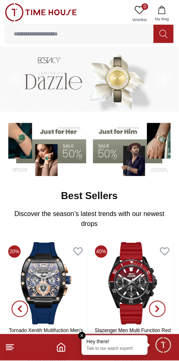
click at [112, 346] on div "Hey there!" at bounding box center [115, 342] width 56 height 7
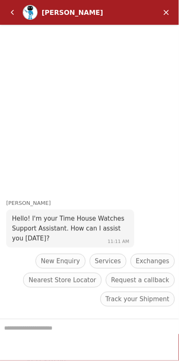
click at [168, 17] on em "Minimize" at bounding box center [166, 12] width 17 height 17
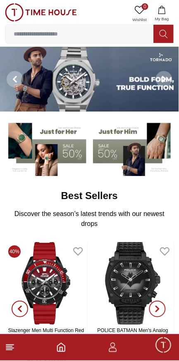
click at [112, 348] on icon "button" at bounding box center [113, 348] width 10 height 10
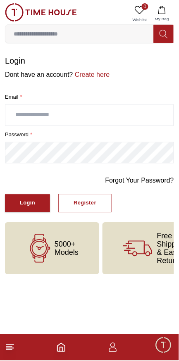
click at [111, 123] on input "text" at bounding box center [89, 115] width 168 height 21
click at [34, 208] on div "Login" at bounding box center [27, 204] width 15 height 10
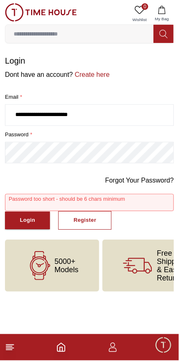
click at [134, 125] on input "**********" at bounding box center [89, 115] width 168 height 21
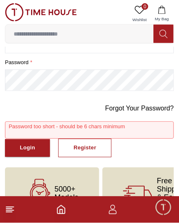
scroll to position [74, 0]
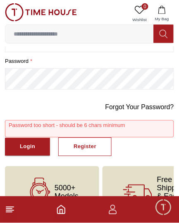
click at [38, 156] on button "Login" at bounding box center [27, 147] width 45 height 18
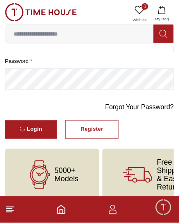
scroll to position [0, 0]
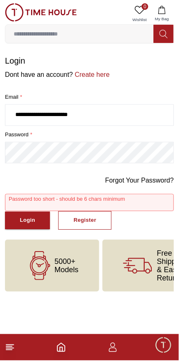
click at [138, 126] on input "**********" at bounding box center [89, 115] width 168 height 21
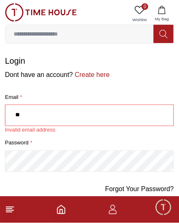
type input "*"
type input "**********"
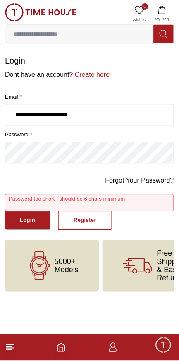
click at [146, 186] on link "Forgot Your Password?" at bounding box center [139, 181] width 69 height 10
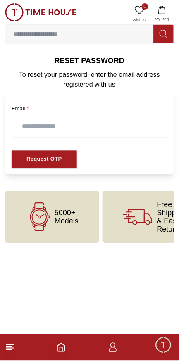
click at [123, 137] on input "text" at bounding box center [89, 127] width 155 height 21
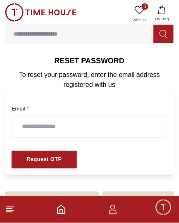
type input "**********"
click at [36, 164] on div "Request OTP" at bounding box center [44, 160] width 36 height 10
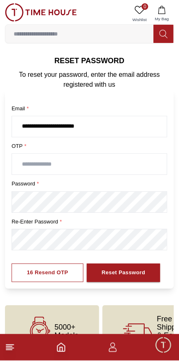
click at [31, 175] on input "text" at bounding box center [89, 164] width 155 height 21
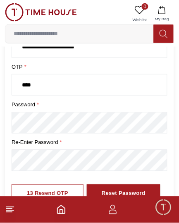
scroll to position [81, 0]
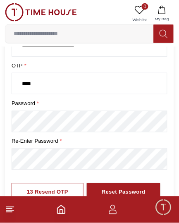
type input "****"
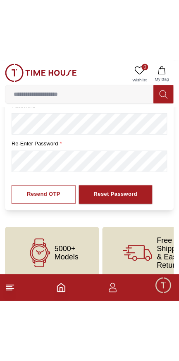
scroll to position [64, 0]
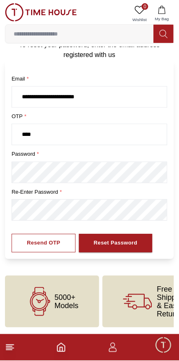
click at [138, 239] on div "Reset Password" at bounding box center [116, 244] width 44 height 10
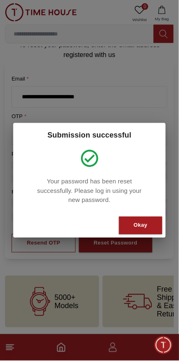
click at [144, 225] on button "Okay" at bounding box center [140, 226] width 43 height 18
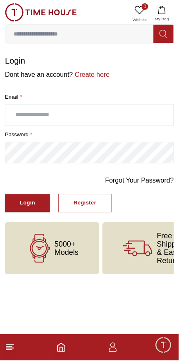
click at [124, 126] on input "text" at bounding box center [89, 115] width 168 height 21
type input "**********"
click at [34, 208] on div "Login" at bounding box center [27, 204] width 15 height 10
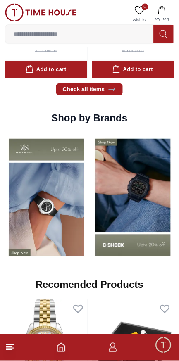
scroll to position [591, 0]
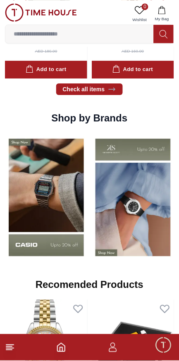
click at [33, 239] on img at bounding box center [46, 197] width 83 height 129
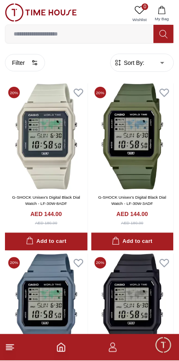
scroll to position [161, 0]
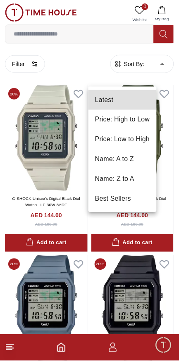
click at [157, 140] on li "Price: Low to High" at bounding box center [122, 140] width 68 height 20
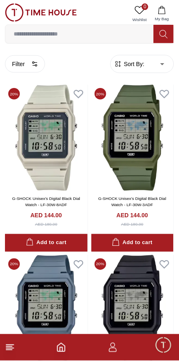
type input "*"
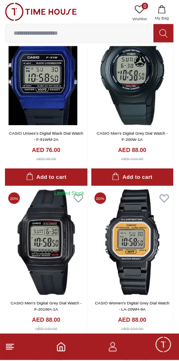
scroll to position [563, 0]
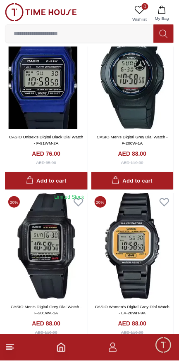
click at [43, 129] on img at bounding box center [46, 76] width 83 height 106
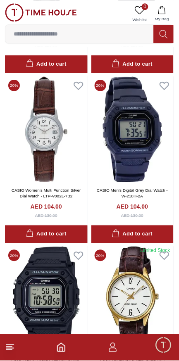
scroll to position [1532, 0]
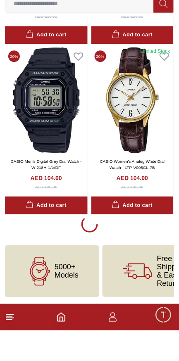
scroll to position [1891, 0]
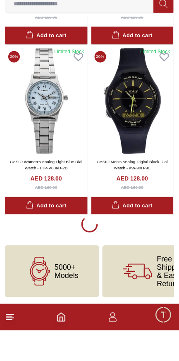
scroll to position [5717, 0]
